Goal: Navigation & Orientation: Find specific page/section

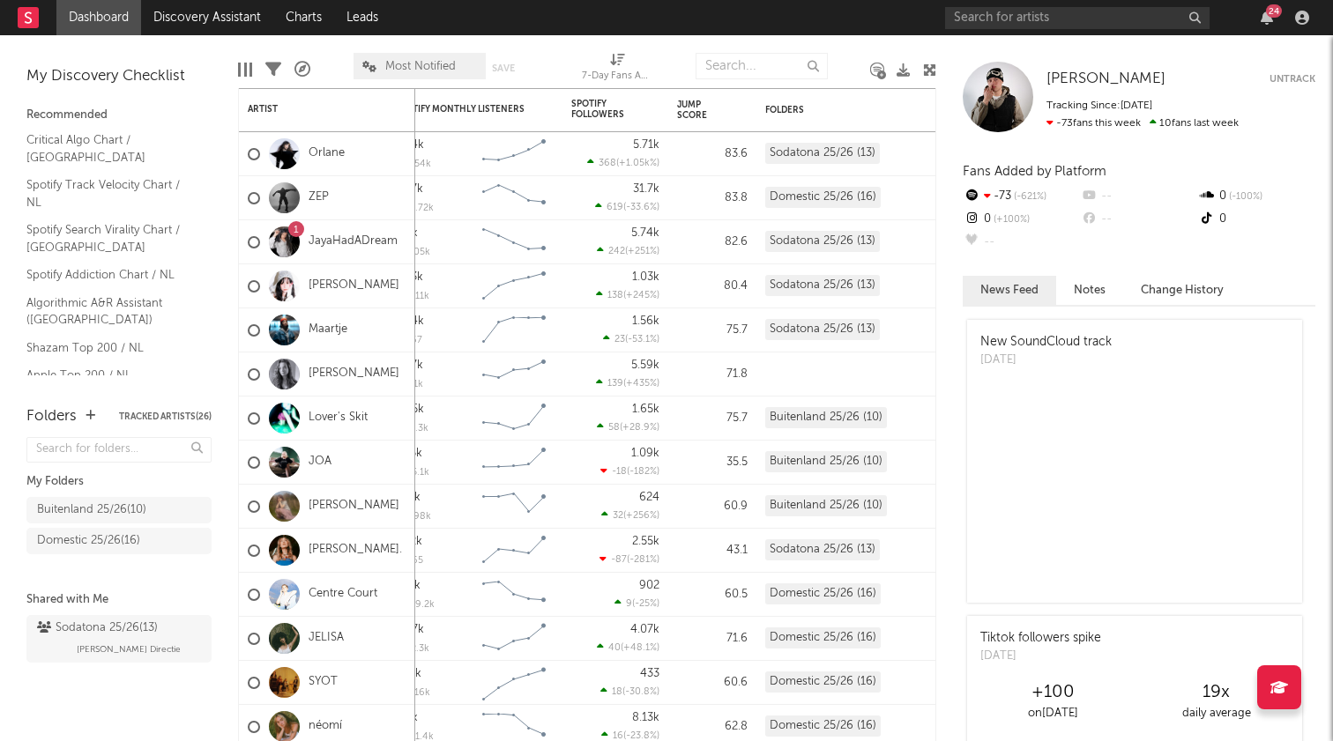
click at [119, 19] on link "Dashboard" at bounding box center [98, 17] width 85 height 35
click at [101, 629] on div "Sodatona 25/26 ( 13 )" at bounding box center [97, 628] width 121 height 21
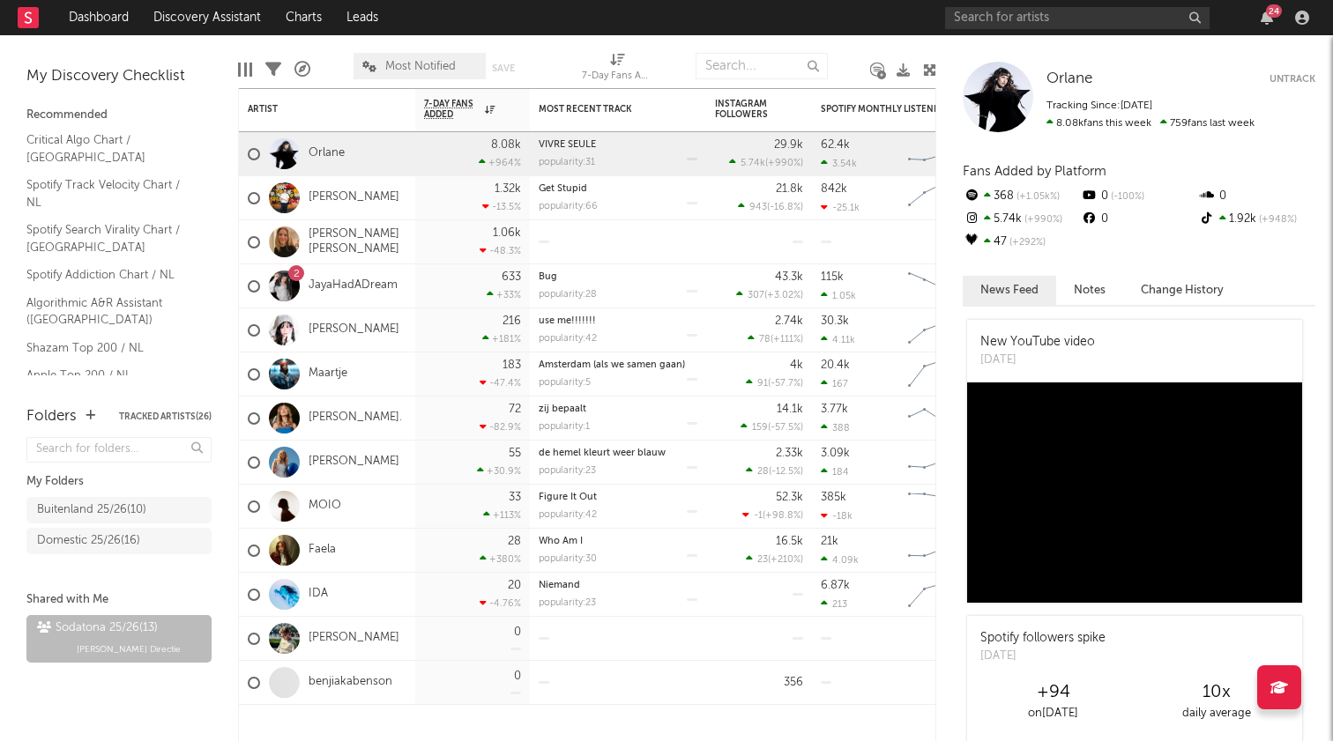
click at [1274, 12] on div "24" at bounding box center [1274, 10] width 16 height 13
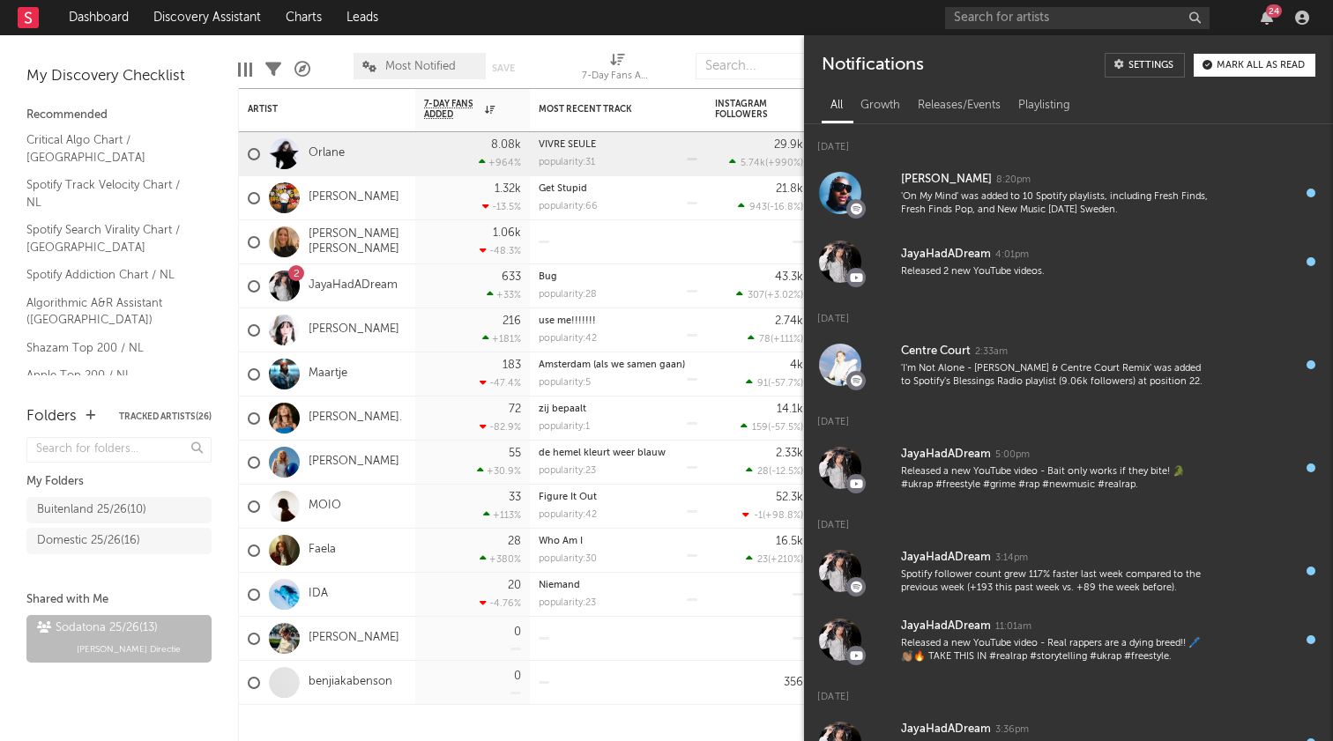
click at [1274, 12] on div "24" at bounding box center [1274, 10] width 16 height 13
